Goal: Task Accomplishment & Management: Manage account settings

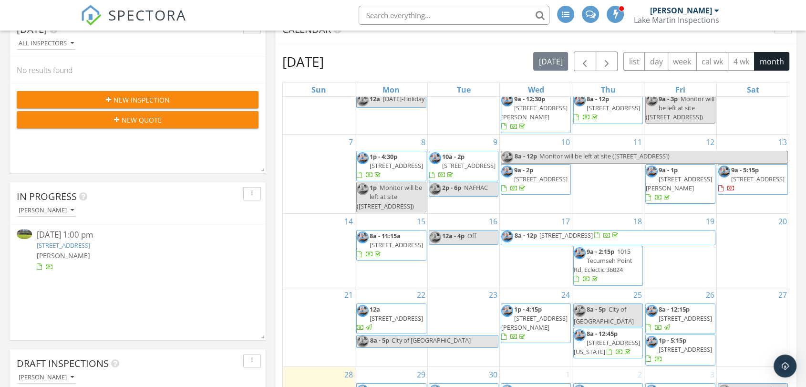
scroll to position [265, 0]
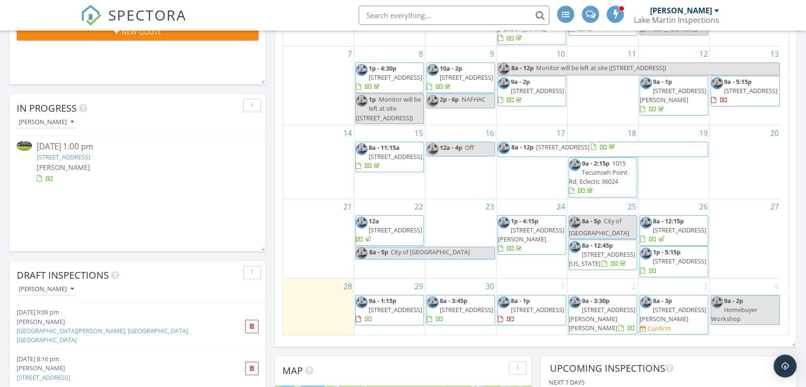
click at [681, 315] on span "[STREET_ADDRESS][PERSON_NAME]" at bounding box center [673, 314] width 66 height 18
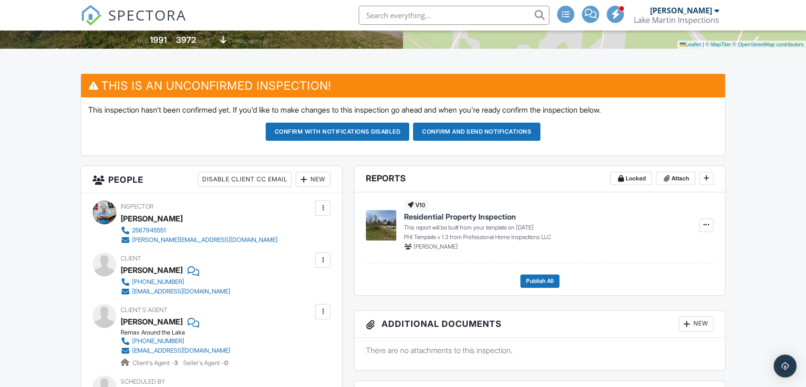
scroll to position [176, 0]
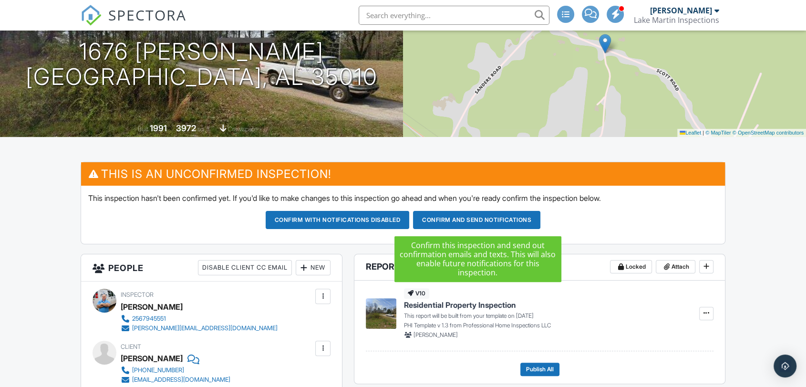
click at [458, 220] on button "Confirm and send notifications" at bounding box center [476, 220] width 127 height 18
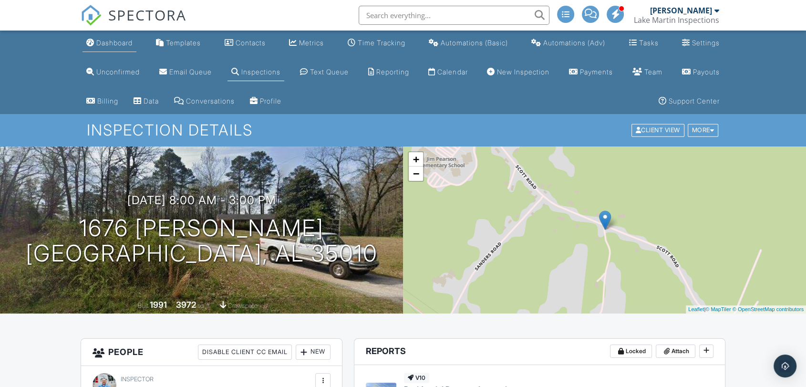
click at [126, 43] on div "Dashboard" at bounding box center [114, 43] width 36 height 8
